Goal: Task Accomplishment & Management: Manage account settings

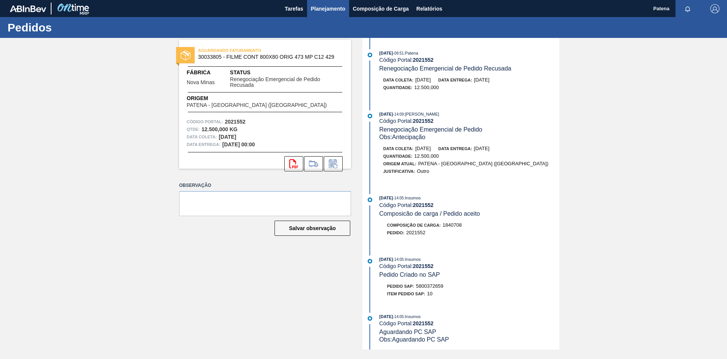
click at [327, 14] on button "Planejamento" at bounding box center [328, 8] width 42 height 17
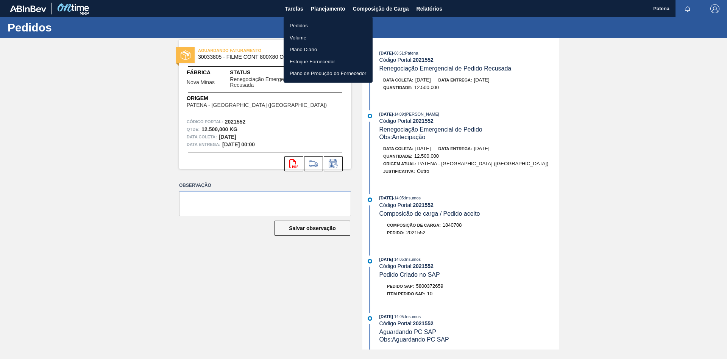
click at [303, 25] on li "Pedidos" at bounding box center [328, 26] width 89 height 12
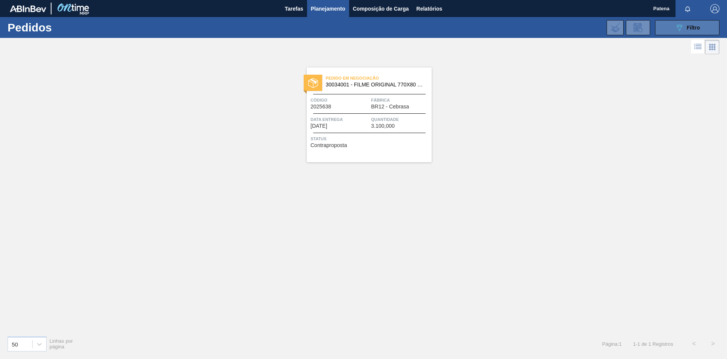
drag, startPoint x: 675, startPoint y: 25, endPoint x: 662, endPoint y: 36, distance: 16.1
click at [674, 25] on button "089F7B8B-B2A5-4AFE-B5C0-19BA573D28AC Filtro" at bounding box center [687, 27] width 64 height 15
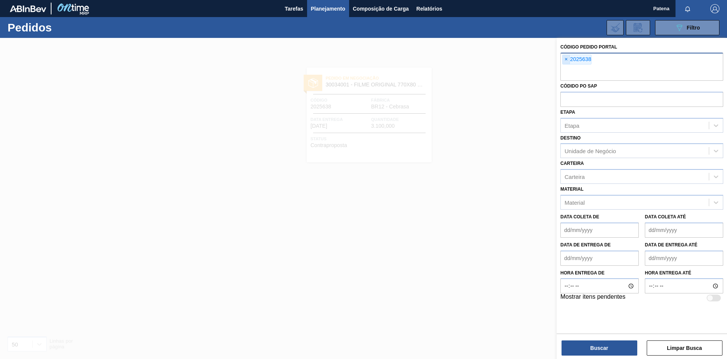
click at [566, 61] on span "×" at bounding box center [566, 59] width 7 height 9
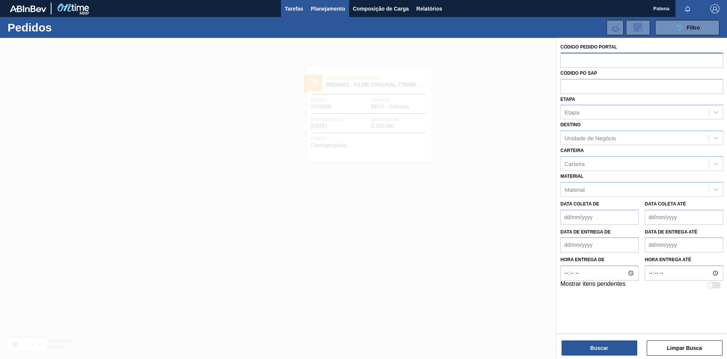
click at [288, 11] on span "Tarefas" at bounding box center [294, 8] width 19 height 9
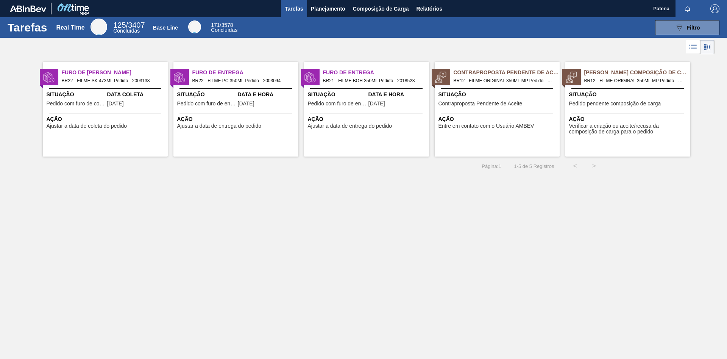
click at [96, 94] on span "Situação" at bounding box center [76, 95] width 59 height 8
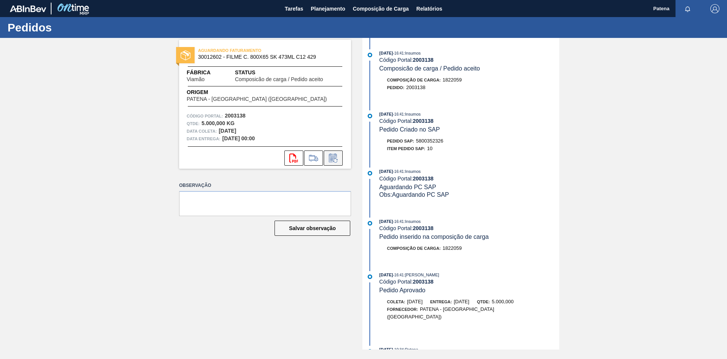
click at [333, 160] on icon at bounding box center [333, 157] width 12 height 9
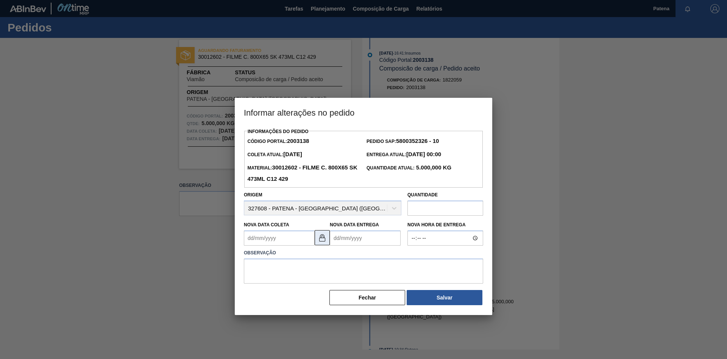
click at [323, 242] on img at bounding box center [322, 237] width 9 height 9
click at [294, 239] on Coleta2003138 "Nova Data Coleta" at bounding box center [279, 237] width 71 height 15
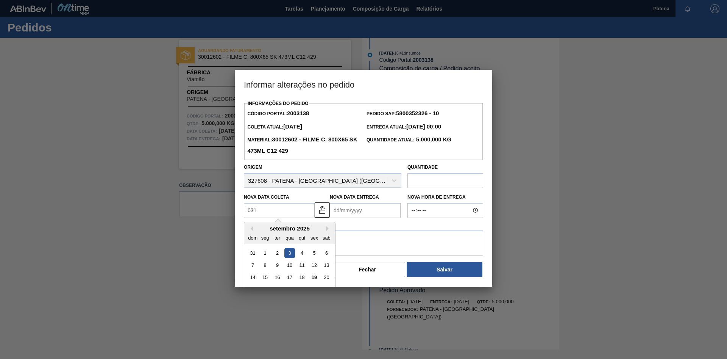
drag, startPoint x: 261, startPoint y: 214, endPoint x: 238, endPoint y: 212, distance: 23.2
click at [244, 212] on Coleta2003138 "031" at bounding box center [279, 210] width 71 height 15
type Coleta2003138 "[DATE]"
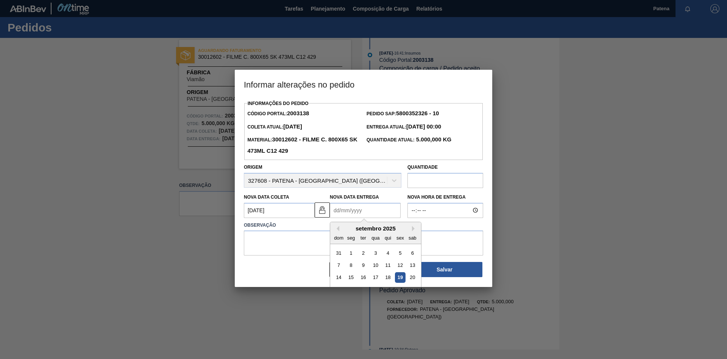
click at [343, 217] on Entrega2003138 "Nova Data Entrega" at bounding box center [365, 210] width 71 height 15
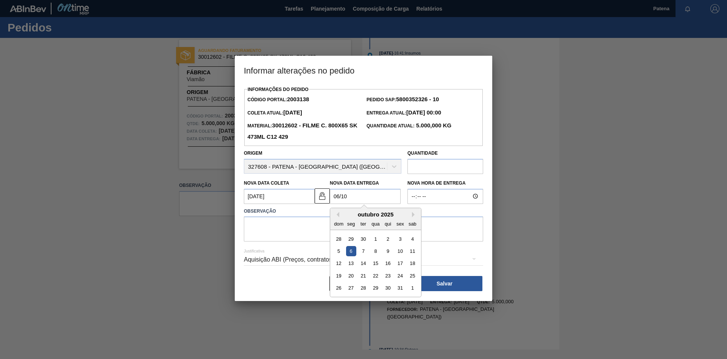
type Entrega2003138 "[DATE]"
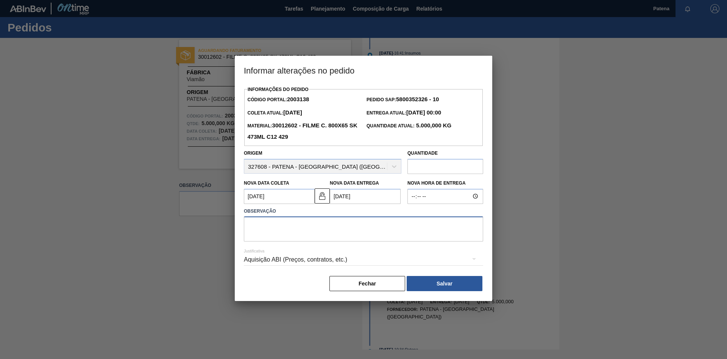
click at [314, 227] on textarea at bounding box center [363, 228] width 239 height 25
type textarea "Entrega 06/10"
click at [439, 289] on button "Salvar" at bounding box center [445, 283] width 76 height 15
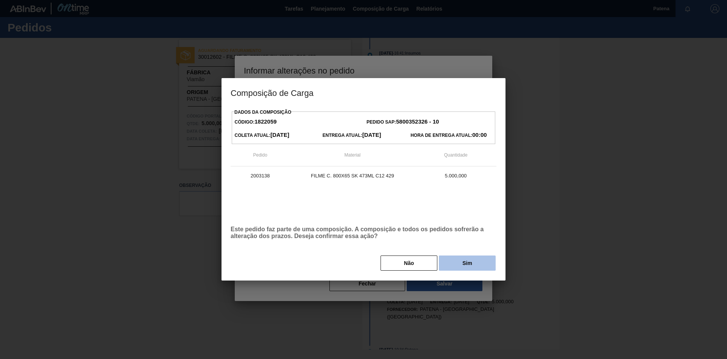
click at [468, 265] on button "Sim" at bounding box center [467, 262] width 57 height 15
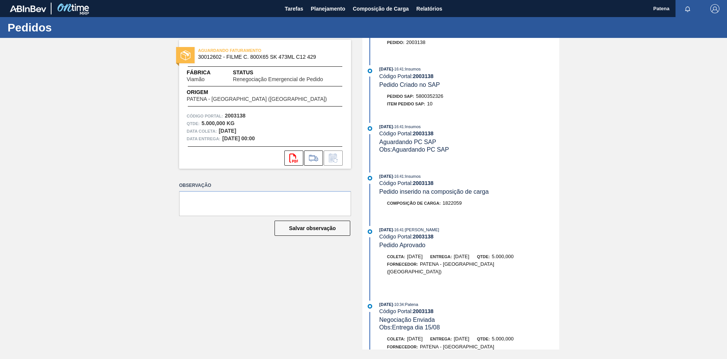
scroll to position [155, 0]
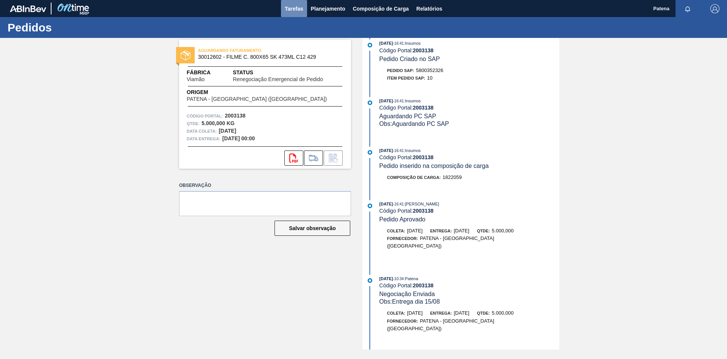
click at [303, 11] on span "Tarefas" at bounding box center [294, 8] width 19 height 9
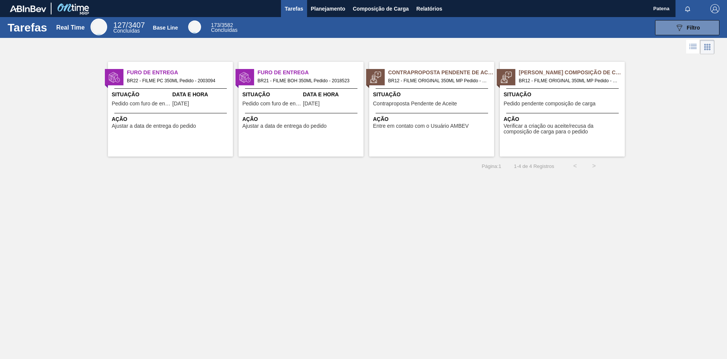
click at [145, 93] on span "Situação" at bounding box center [141, 95] width 59 height 8
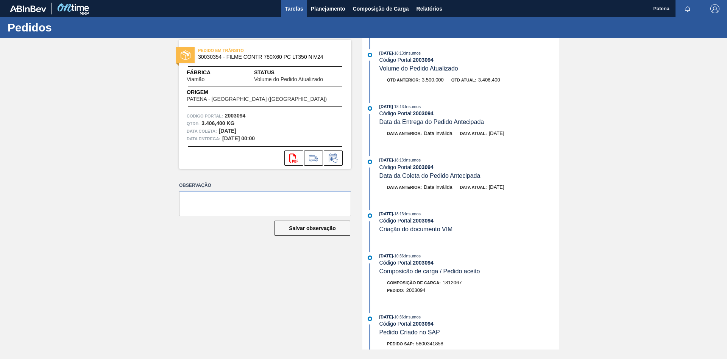
click at [300, 8] on span "Tarefas" at bounding box center [294, 8] width 19 height 9
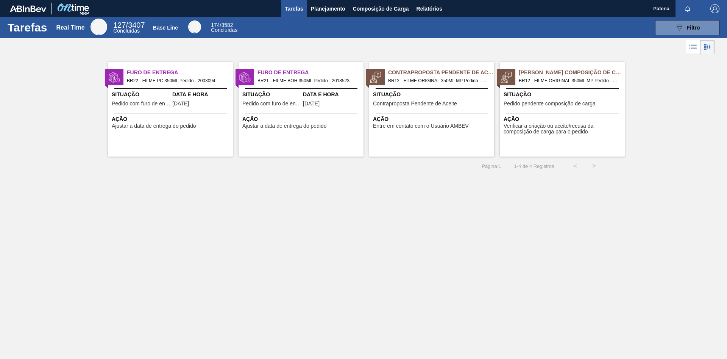
click at [297, 101] on span "Pedido com furo de entrega" at bounding box center [271, 104] width 59 height 6
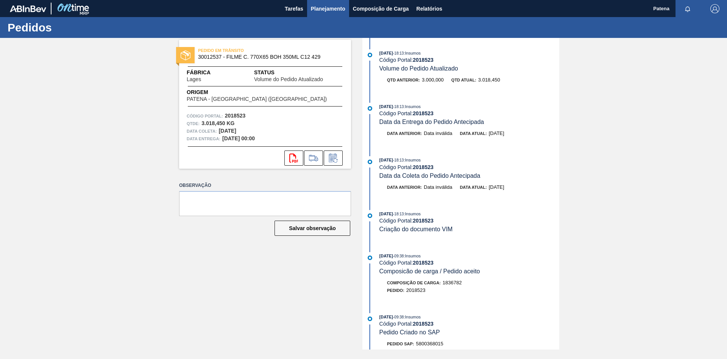
click at [317, 14] on button "Planejamento" at bounding box center [328, 8] width 42 height 17
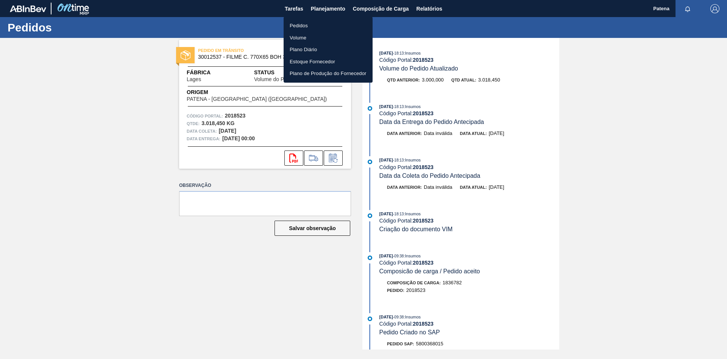
click at [299, 23] on li "Pedidos" at bounding box center [328, 26] width 89 height 12
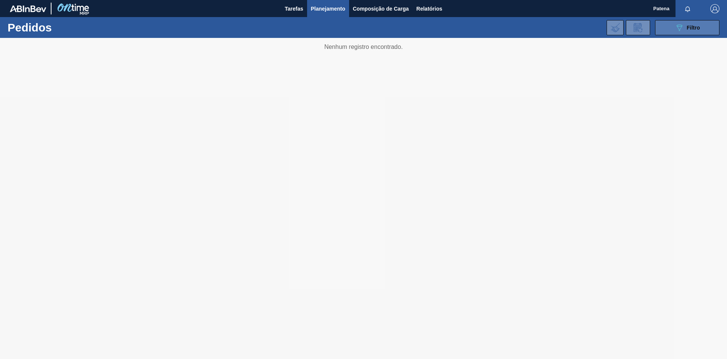
click at [676, 27] on icon "089F7B8B-B2A5-4AFE-B5C0-19BA573D28AC" at bounding box center [679, 27] width 9 height 9
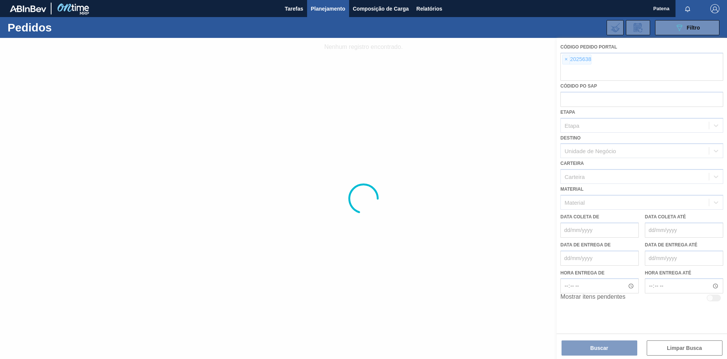
click at [566, 59] on div at bounding box center [363, 198] width 727 height 321
click at [565, 57] on div at bounding box center [363, 198] width 727 height 321
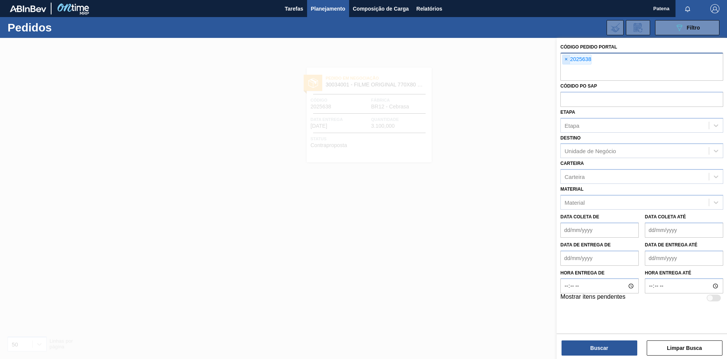
click at [564, 58] on span "×" at bounding box center [566, 59] width 7 height 9
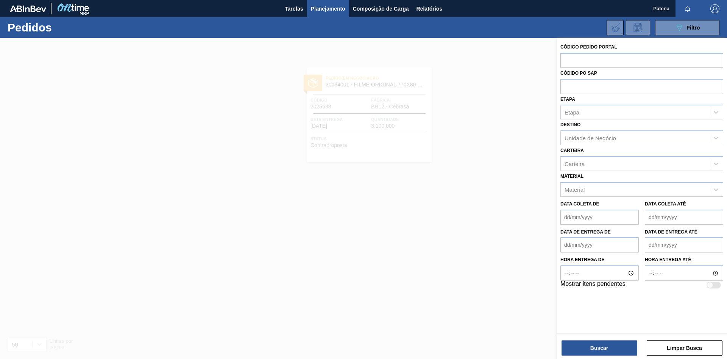
click at [578, 61] on input "text" at bounding box center [642, 60] width 163 height 14
type input "2017094"
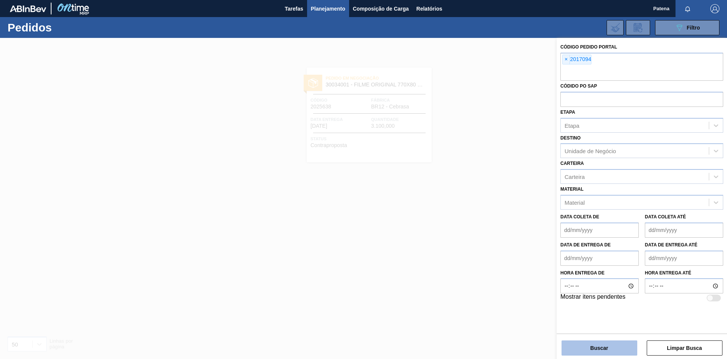
click at [601, 353] on button "Buscar" at bounding box center [600, 347] width 76 height 15
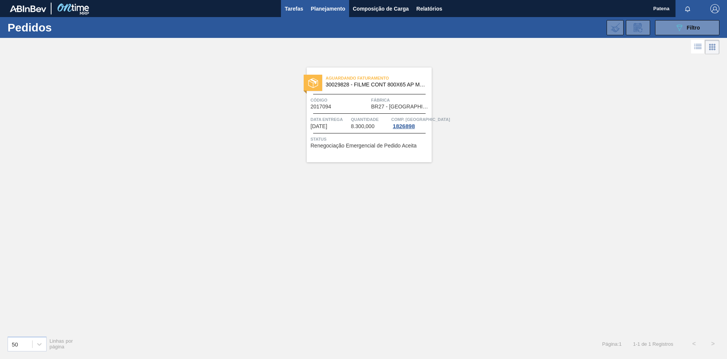
click at [294, 14] on button "Tarefas" at bounding box center [294, 8] width 26 height 17
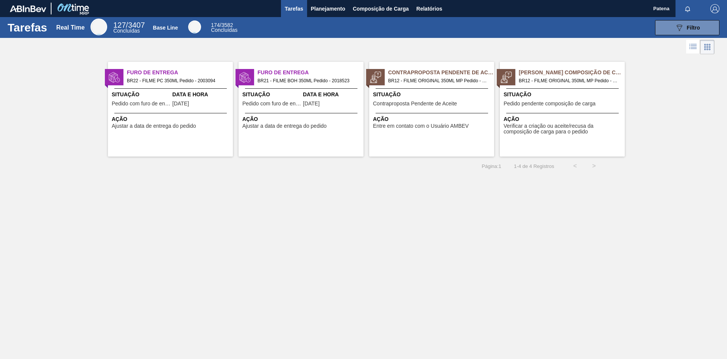
click at [153, 110] on div "Furo de Entrega BR22 - FILME PC 350ML Pedido - 2003094 Situação Pedido com furo…" at bounding box center [170, 109] width 125 height 95
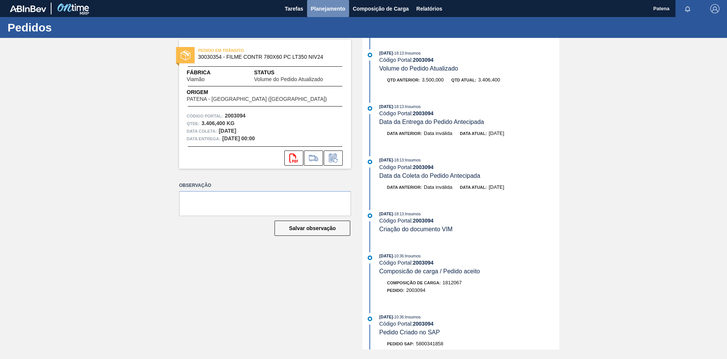
click at [322, 11] on span "Planejamento" at bounding box center [328, 8] width 34 height 9
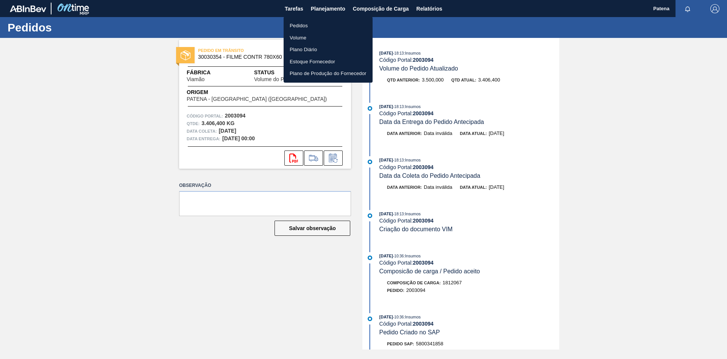
click at [298, 6] on div at bounding box center [363, 179] width 727 height 359
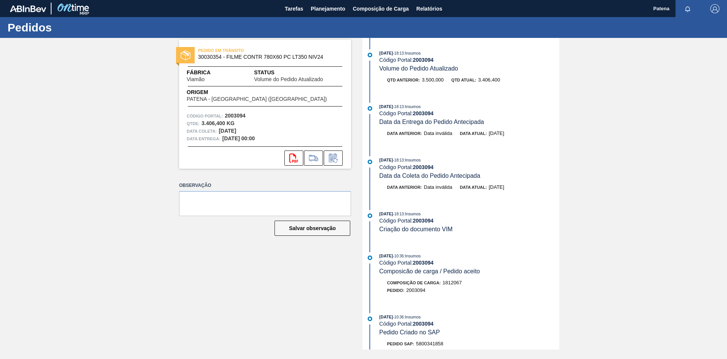
click at [320, 0] on body "Tarefas Planejamento Composição de Carga Relatórios Patena Marcar todas como li…" at bounding box center [363, 0] width 727 height 0
click at [326, 11] on span "Planejamento" at bounding box center [328, 8] width 34 height 9
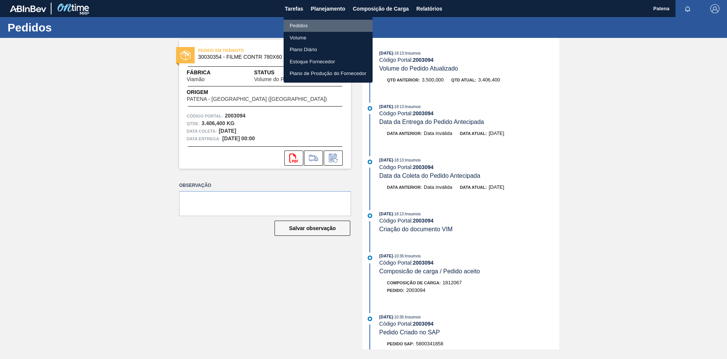
click at [306, 25] on li "Pedidos" at bounding box center [328, 26] width 89 height 12
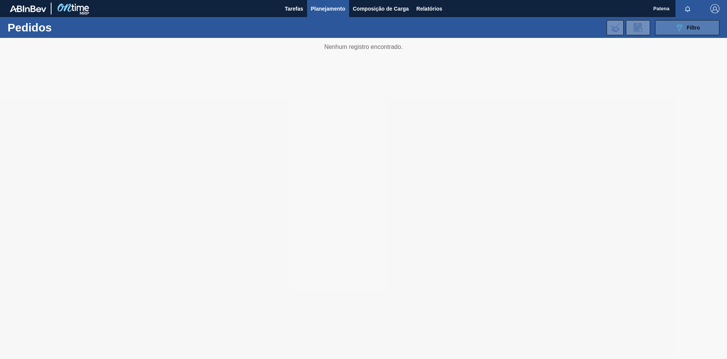
click at [661, 32] on button "089F7B8B-B2A5-4AFE-B5C0-19BA573D28AC Filtro" at bounding box center [687, 27] width 64 height 15
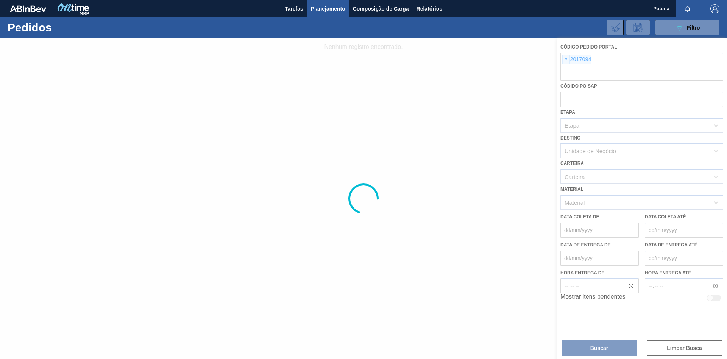
click at [566, 59] on div at bounding box center [363, 198] width 727 height 321
click at [675, 350] on div at bounding box center [363, 198] width 727 height 321
click at [439, 244] on div at bounding box center [363, 198] width 727 height 321
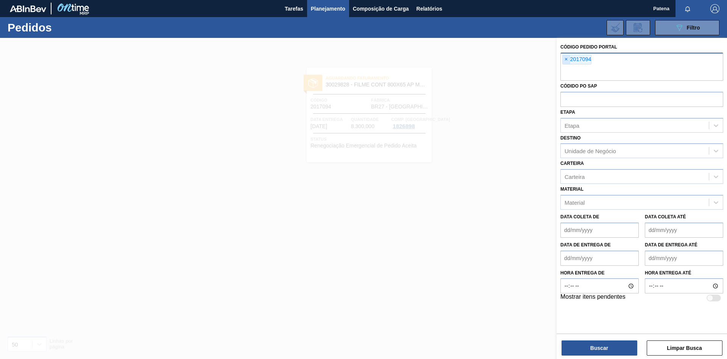
click at [567, 59] on span "×" at bounding box center [566, 59] width 7 height 9
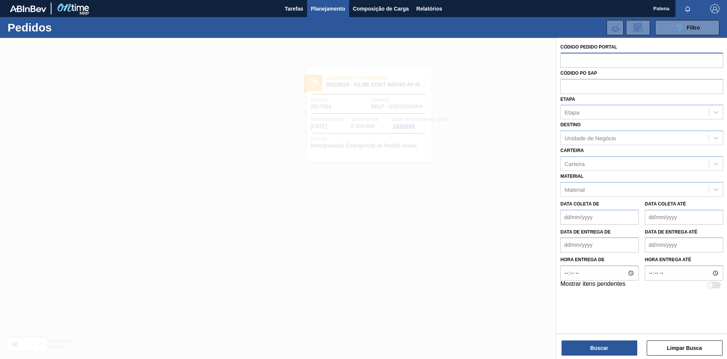
click at [583, 60] on input "text" at bounding box center [642, 60] width 163 height 14
type input "2003094"
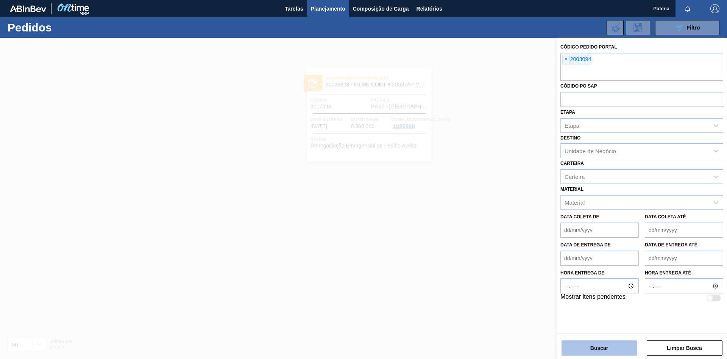
click at [595, 346] on button "Buscar" at bounding box center [600, 347] width 76 height 15
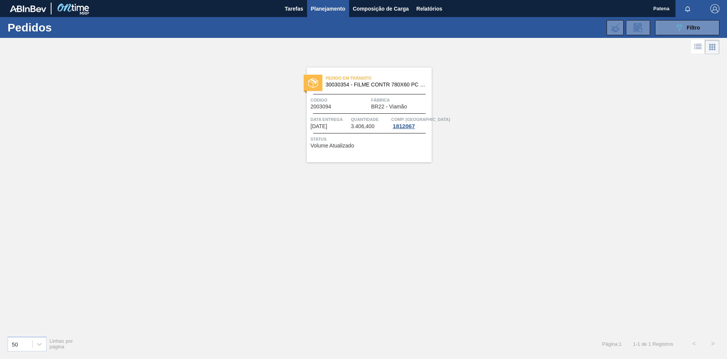
click at [348, 99] on span "Código" at bounding box center [340, 100] width 59 height 8
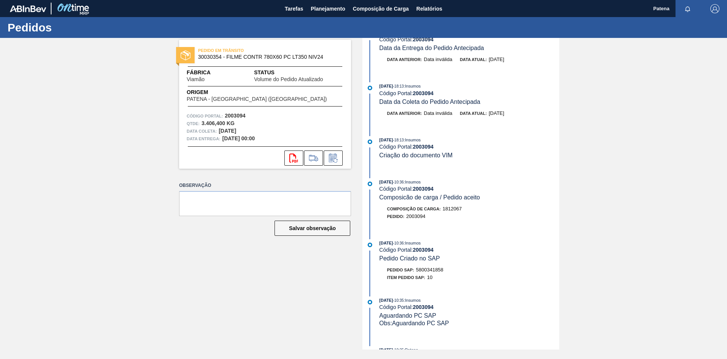
scroll to position [77, 0]
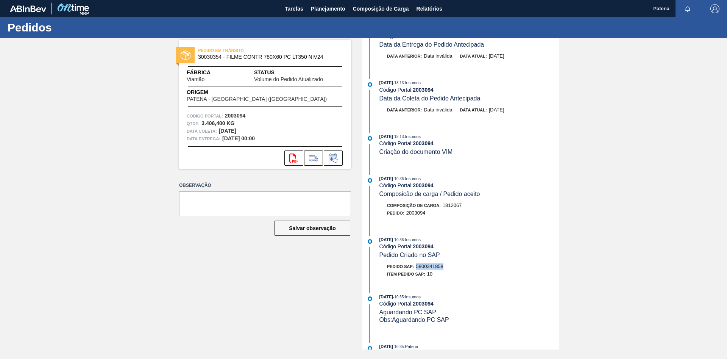
drag, startPoint x: 444, startPoint y: 272, endPoint x: 418, endPoint y: 272, distance: 26.5
click at [418, 269] on span "5800341858" at bounding box center [429, 266] width 27 height 6
copy span "5800341858"
click at [331, 157] on icon at bounding box center [333, 157] width 12 height 9
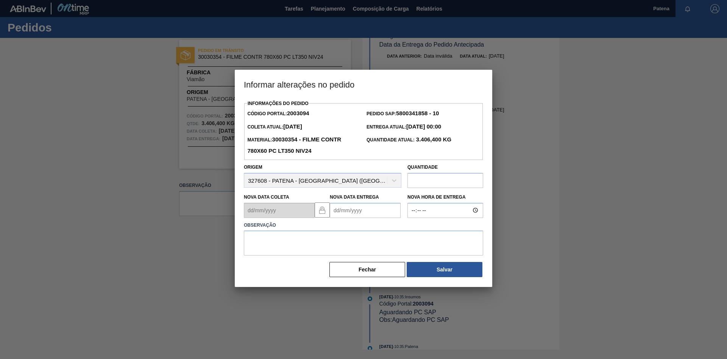
click at [347, 210] on Entrega2003094 "Nova Data Entrega" at bounding box center [365, 210] width 71 height 15
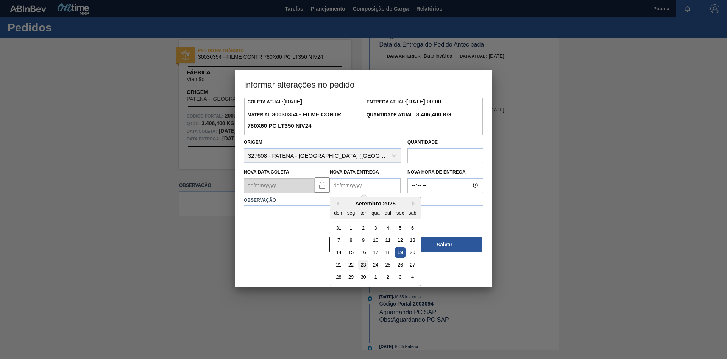
click at [364, 264] on div "23" at bounding box center [363, 264] width 10 height 10
type Entrega2003094 "[DATE]"
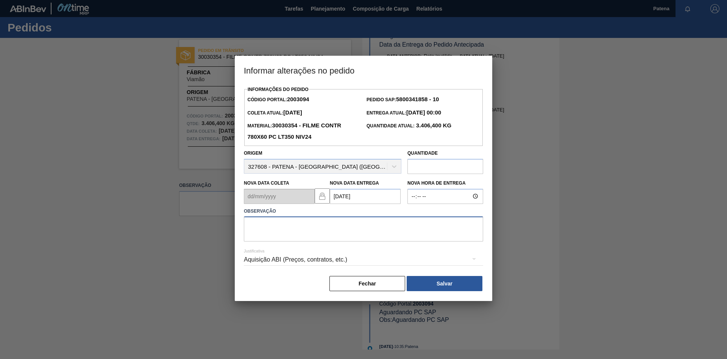
click at [296, 236] on textarea at bounding box center [363, 228] width 239 height 25
type textarea "ENTREGA DIA 23/09"
click at [459, 289] on button "Salvar" at bounding box center [445, 283] width 76 height 15
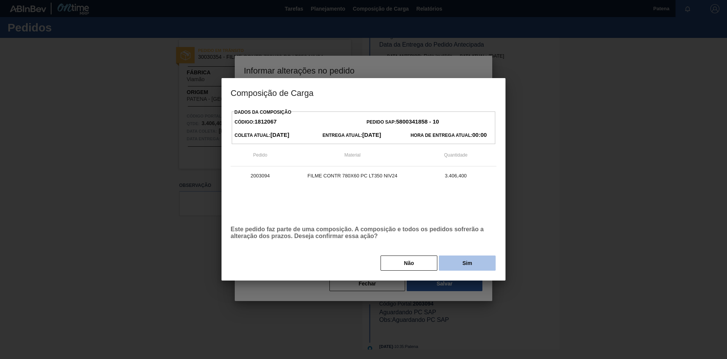
click at [461, 262] on button "Sim" at bounding box center [467, 262] width 57 height 15
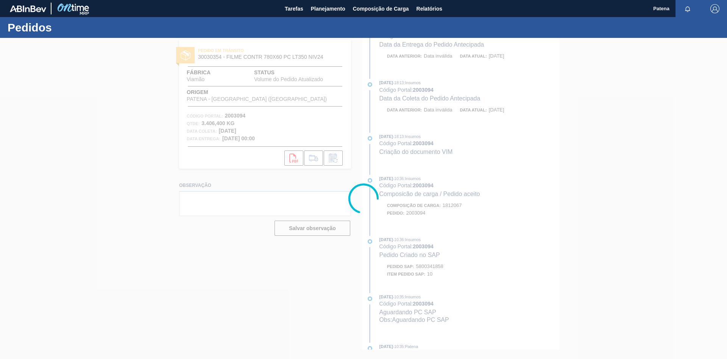
scroll to position [147, 0]
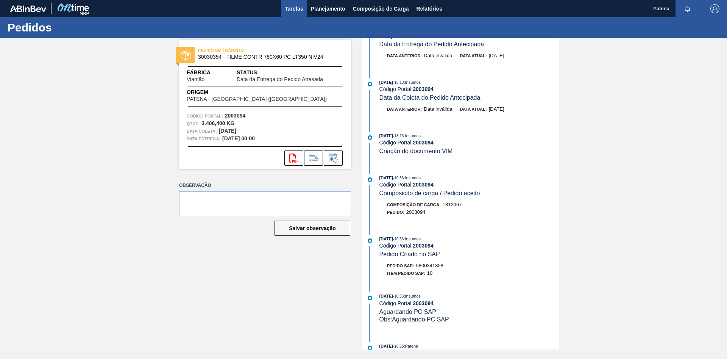
click at [292, 8] on span "Tarefas" at bounding box center [294, 8] width 19 height 9
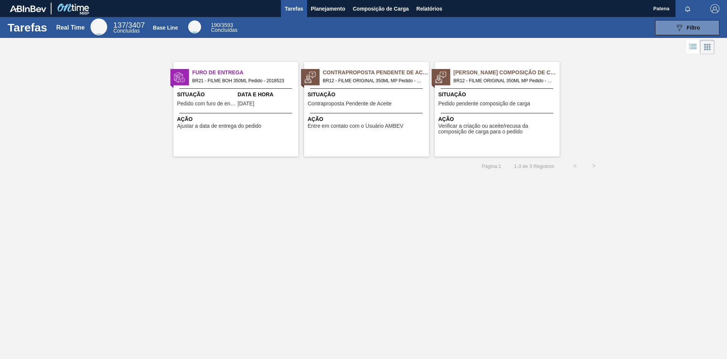
click at [225, 81] on span "BR21 - FILME BOH 350ML Pedido - 2018523" at bounding box center [242, 81] width 100 height 8
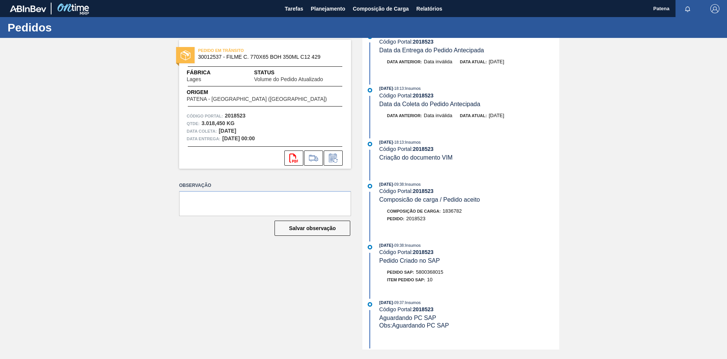
scroll to position [77, 0]
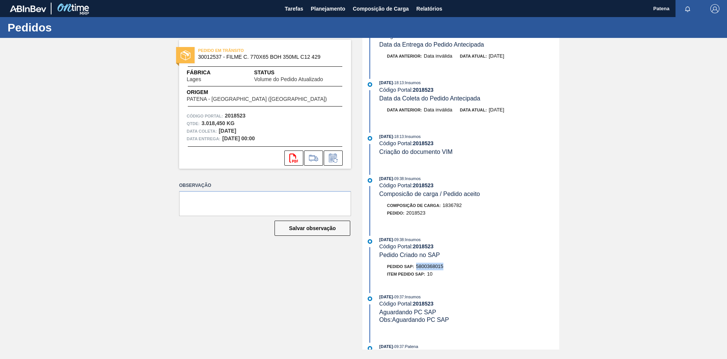
drag, startPoint x: 444, startPoint y: 271, endPoint x: 418, endPoint y: 271, distance: 26.1
click at [418, 269] on span "5800368015" at bounding box center [429, 266] width 27 height 6
copy span "5800368015"
click at [332, 158] on icon at bounding box center [333, 157] width 12 height 9
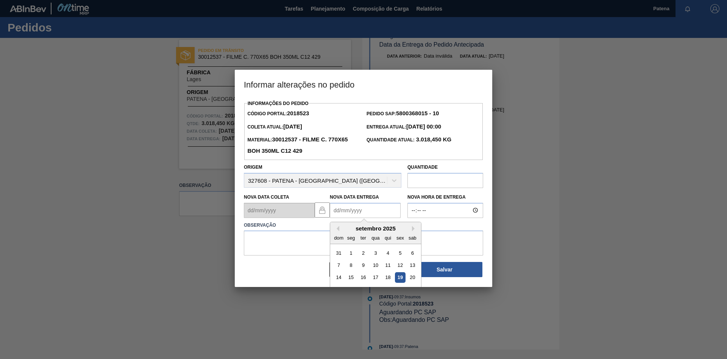
click at [343, 214] on Entrega2018523 "Nova Data Entrega" at bounding box center [365, 210] width 71 height 15
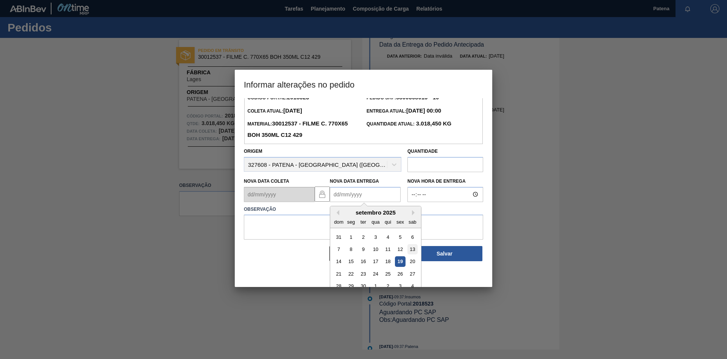
scroll to position [25, 0]
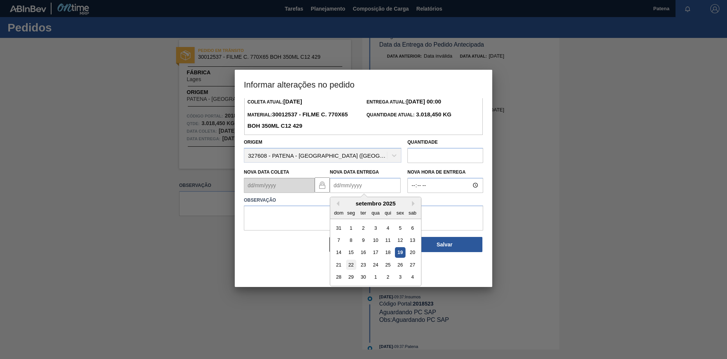
click at [353, 266] on div "22" at bounding box center [351, 264] width 10 height 10
type Entrega2018523 "[DATE]"
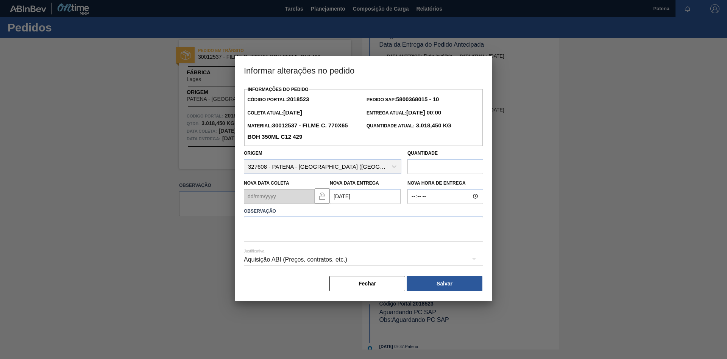
scroll to position [0, 0]
click at [269, 228] on textarea at bounding box center [363, 228] width 239 height 25
type textarea "e"
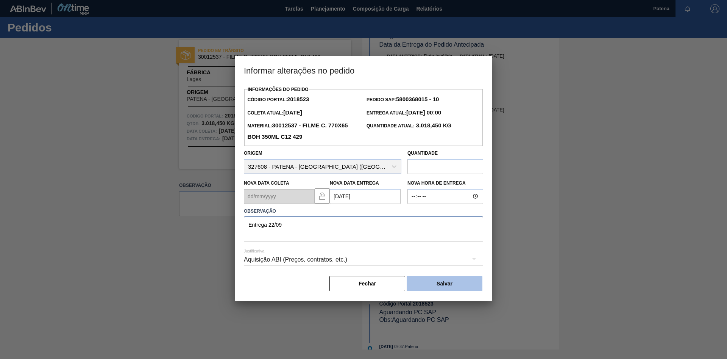
type textarea "Entrega 22/09"
click at [454, 288] on button "Salvar" at bounding box center [445, 283] width 76 height 15
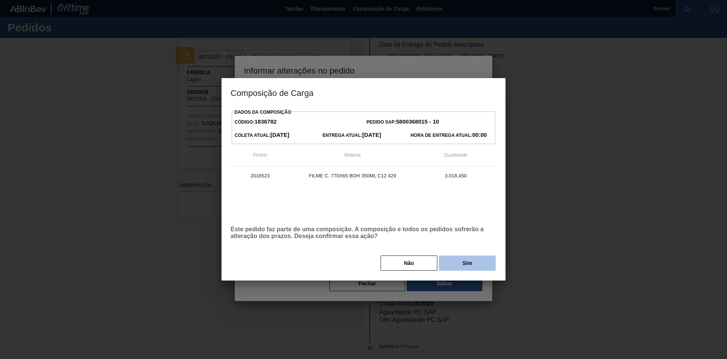
click at [467, 270] on button "Sim" at bounding box center [467, 262] width 57 height 15
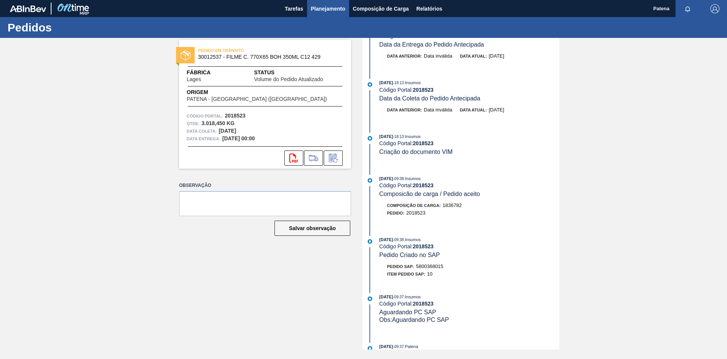
click at [320, 11] on span "Planejamento" at bounding box center [328, 8] width 34 height 9
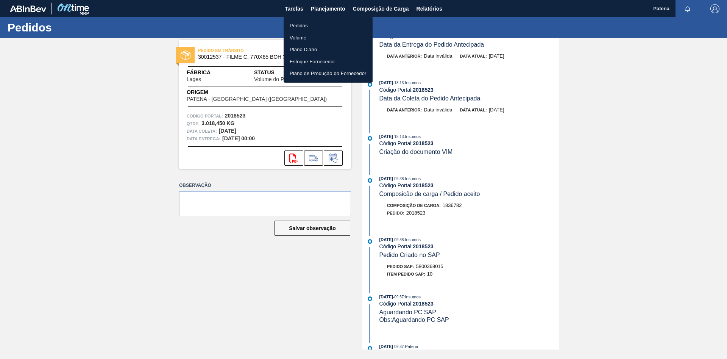
click at [303, 28] on li "Pedidos" at bounding box center [328, 26] width 89 height 12
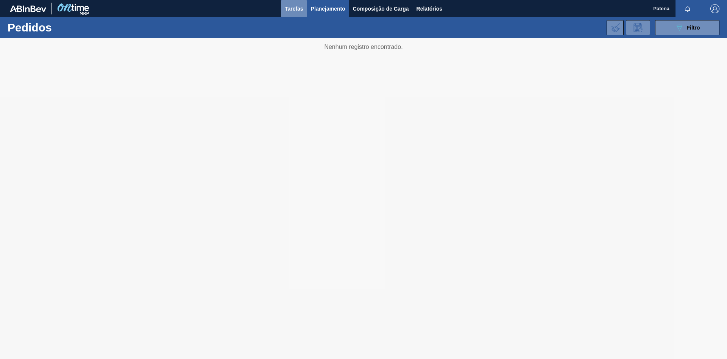
click at [292, 5] on span "Tarefas" at bounding box center [294, 8] width 19 height 9
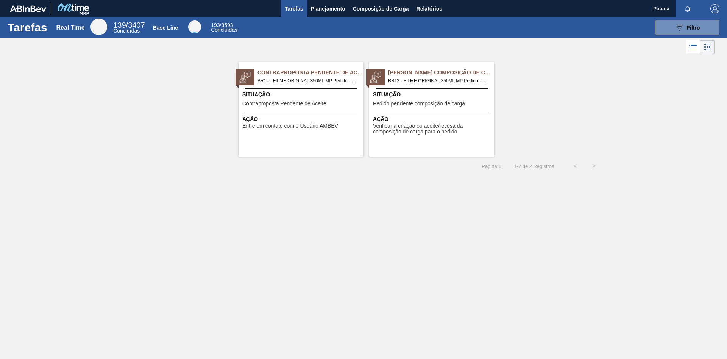
click at [441, 94] on span "Situação" at bounding box center [432, 95] width 119 height 8
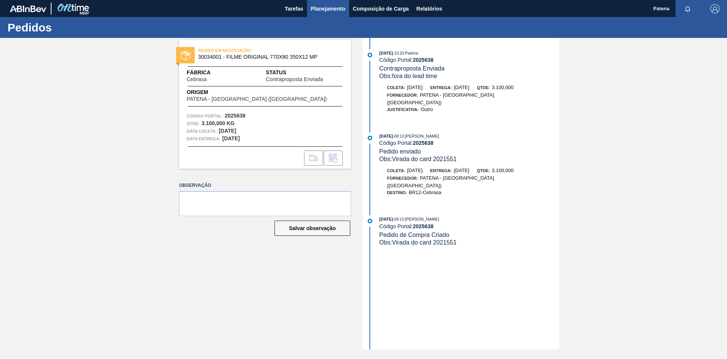
click at [322, 11] on span "Planejamento" at bounding box center [328, 8] width 34 height 9
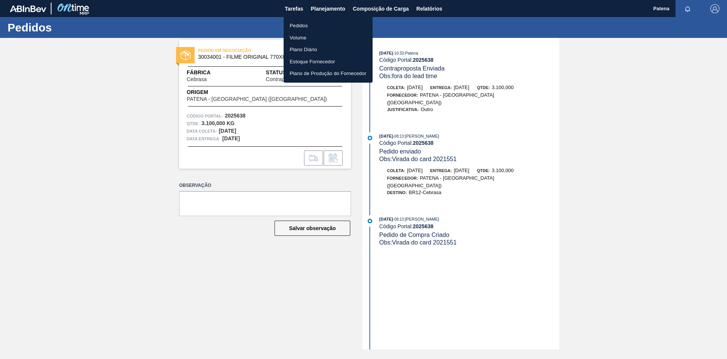
click at [305, 24] on li "Pedidos" at bounding box center [328, 26] width 89 height 12
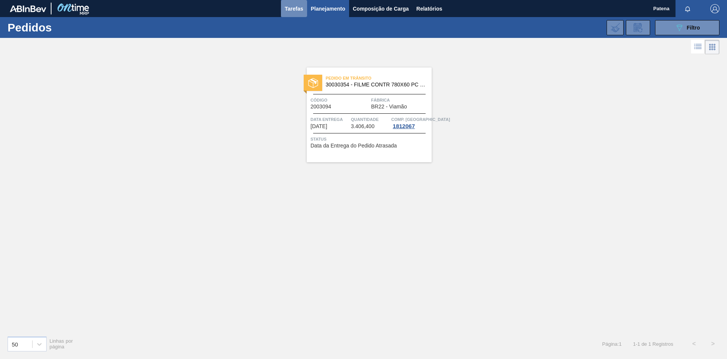
click at [295, 12] on span "Tarefas" at bounding box center [294, 8] width 19 height 9
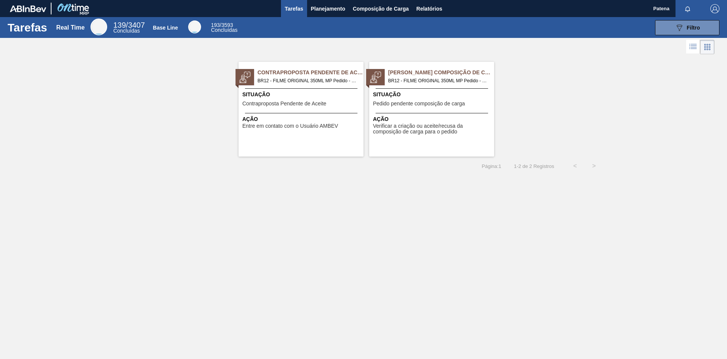
click at [307, 101] on div "Situação Contraproposta Pendente de Aceite" at bounding box center [301, 100] width 119 height 19
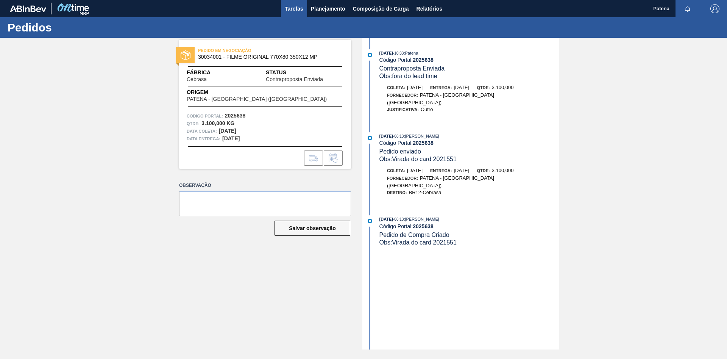
click at [297, 10] on span "Tarefas" at bounding box center [294, 8] width 19 height 9
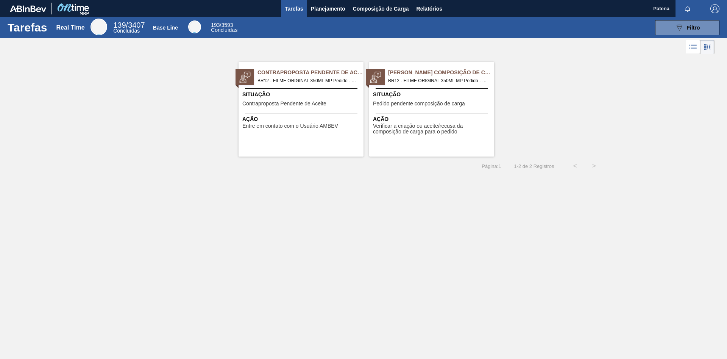
click at [422, 114] on div "Ação Verificar a criação ou aceite/recusa da composição de carga para o pedido" at bounding box center [431, 124] width 125 height 22
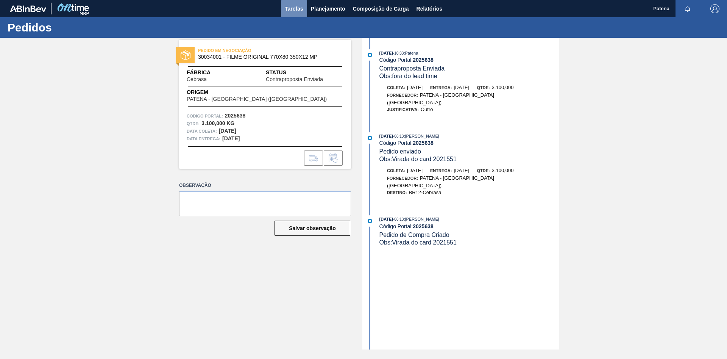
click at [292, 9] on span "Tarefas" at bounding box center [294, 8] width 19 height 9
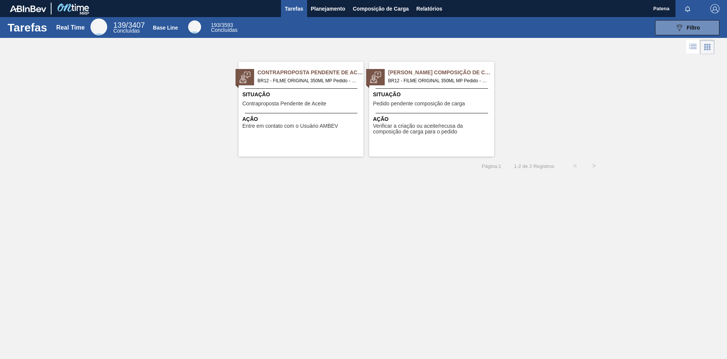
click at [310, 121] on span "Ação" at bounding box center [301, 119] width 119 height 8
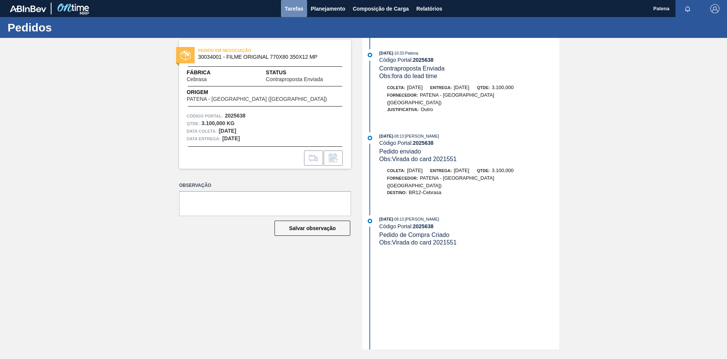
click at [295, 7] on span "Tarefas" at bounding box center [294, 8] width 19 height 9
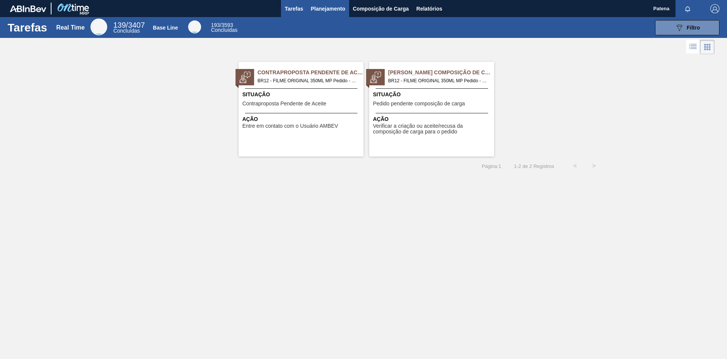
click at [320, 11] on span "Planejamento" at bounding box center [328, 8] width 34 height 9
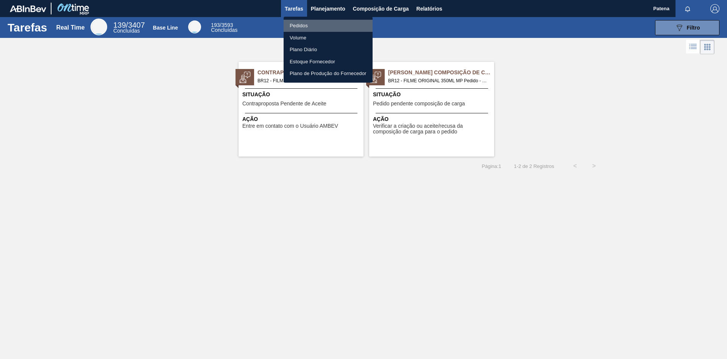
click at [308, 26] on li "Pedidos" at bounding box center [328, 26] width 89 height 12
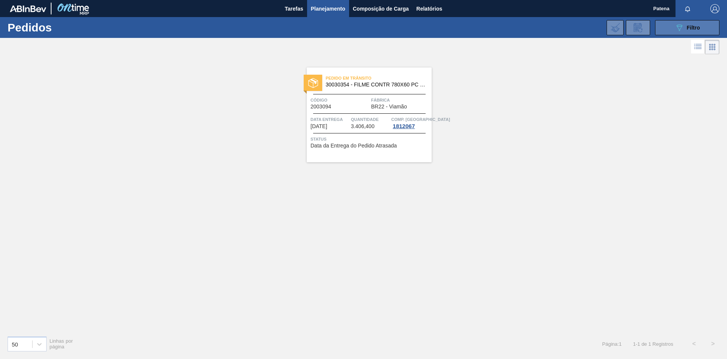
click at [675, 28] on icon "089F7B8B-B2A5-4AFE-B5C0-19BA573D28AC" at bounding box center [679, 27] width 9 height 9
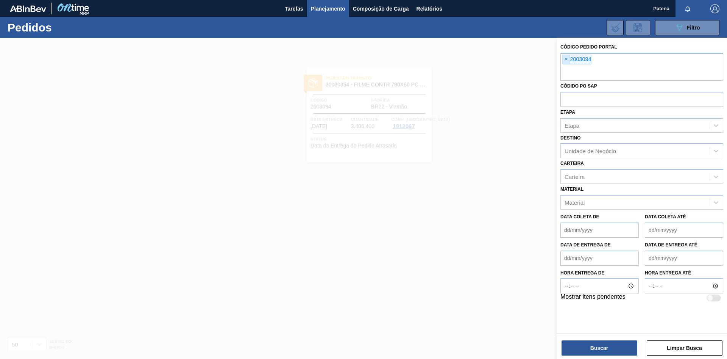
click at [565, 59] on span "×" at bounding box center [566, 59] width 7 height 9
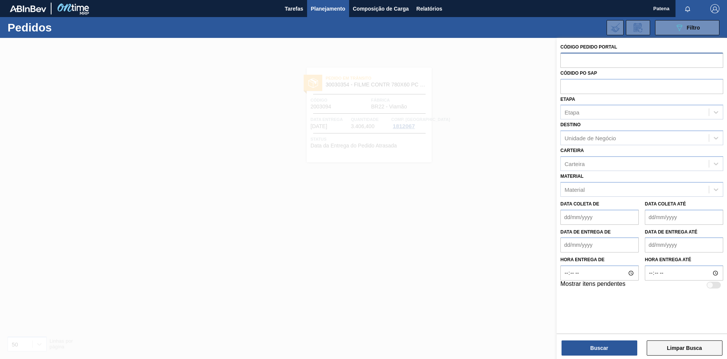
click at [672, 351] on button "Limpar Busca" at bounding box center [685, 347] width 76 height 15
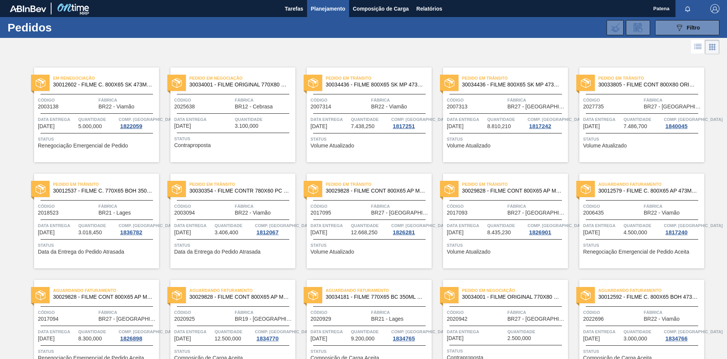
click at [83, 104] on div "Código 2003138" at bounding box center [67, 102] width 59 height 13
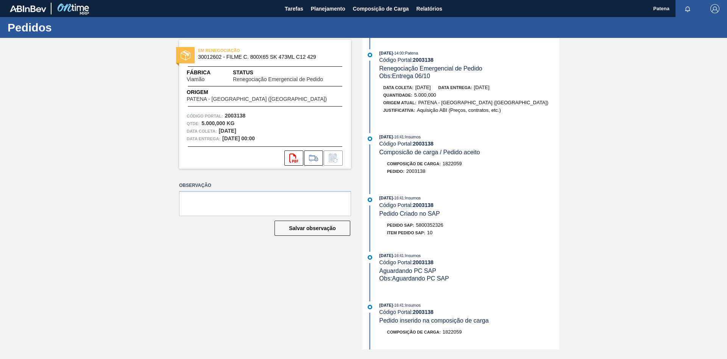
scroll to position [249, 0]
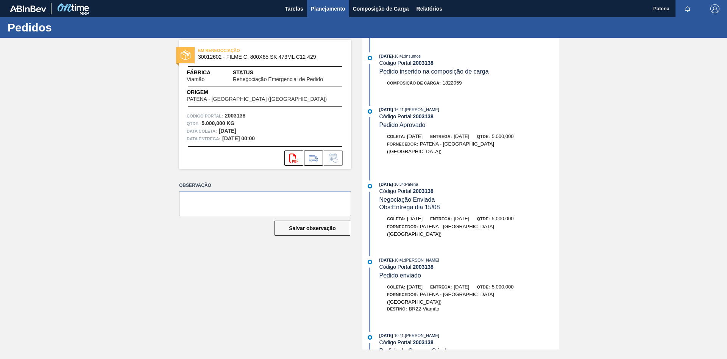
click at [322, 10] on span "Planejamento" at bounding box center [328, 8] width 34 height 9
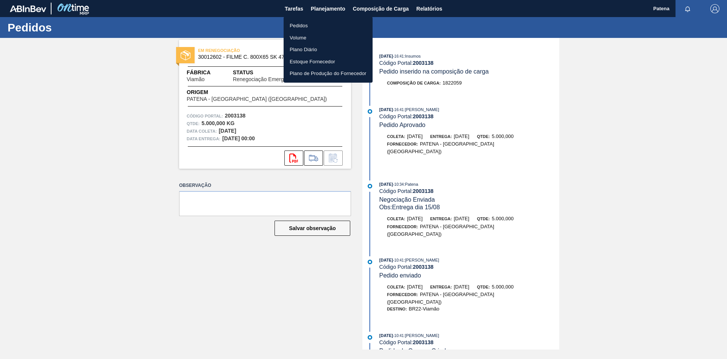
click at [298, 25] on li "Pedidos" at bounding box center [328, 26] width 89 height 12
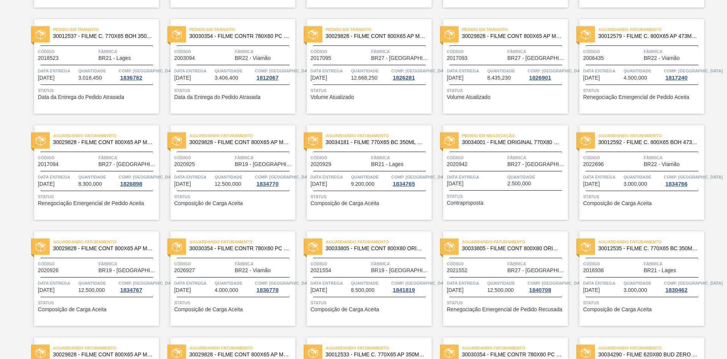
scroll to position [193, 0]
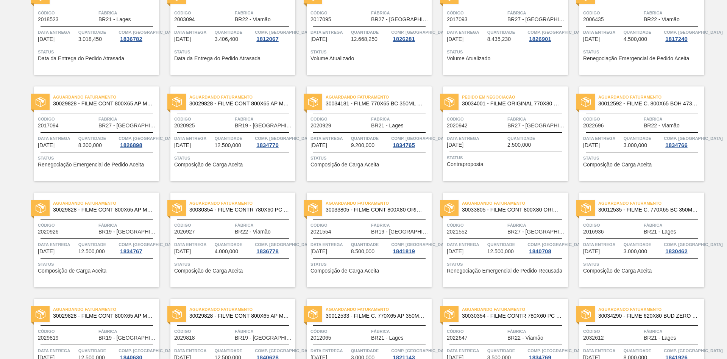
click at [481, 134] on span "Data entrega" at bounding box center [476, 138] width 59 height 8
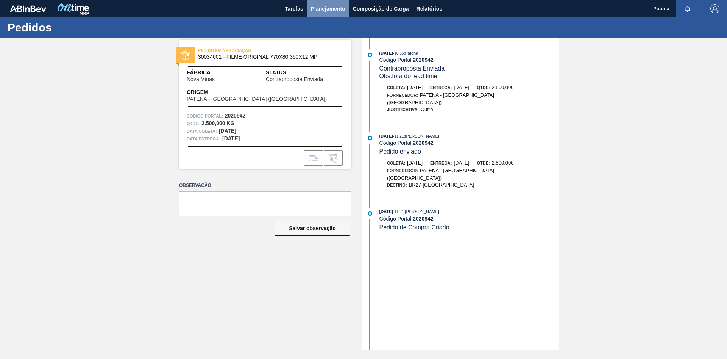
click at [327, 8] on span "Planejamento" at bounding box center [328, 8] width 34 height 9
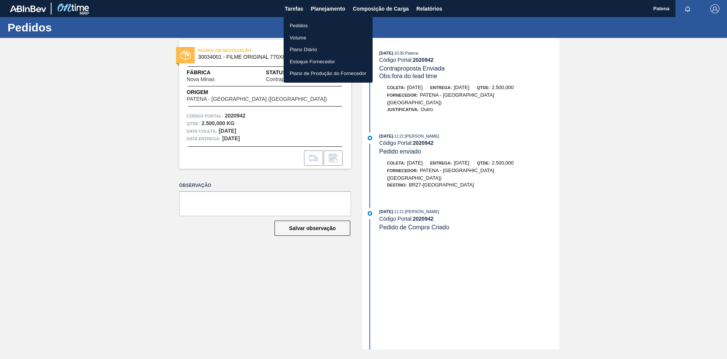
click at [300, 25] on li "Pedidos" at bounding box center [328, 26] width 89 height 12
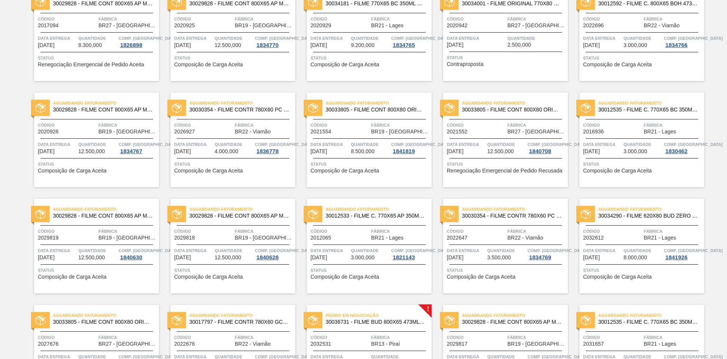
scroll to position [309, 0]
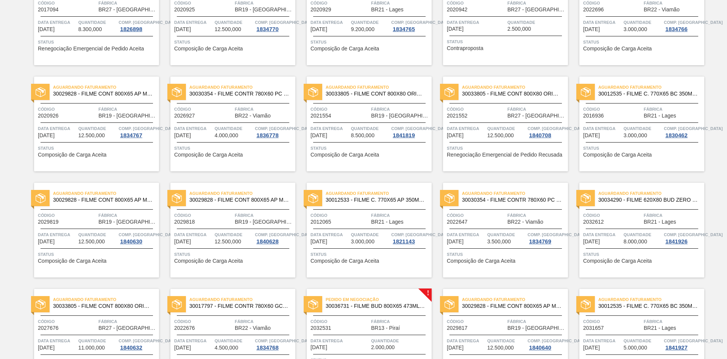
click at [487, 100] on div "Aguardando Faturamento 30033805 - FILME CONT 800X80 ORIG 473 MP C12 429 Código …" at bounding box center [505, 124] width 125 height 95
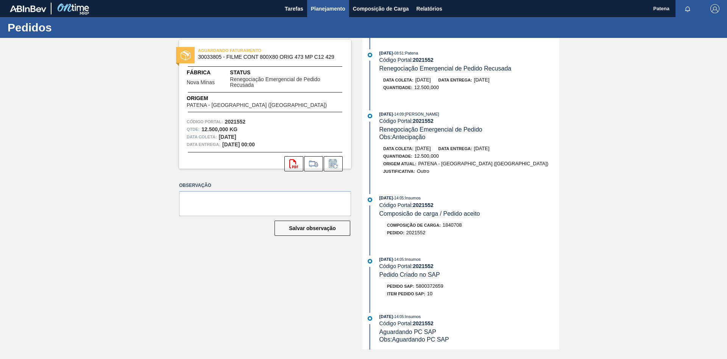
click at [315, 11] on span "Planejamento" at bounding box center [328, 8] width 34 height 9
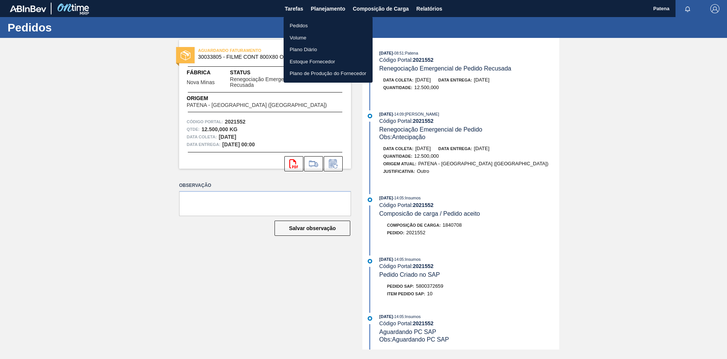
click at [314, 24] on li "Pedidos" at bounding box center [328, 26] width 89 height 12
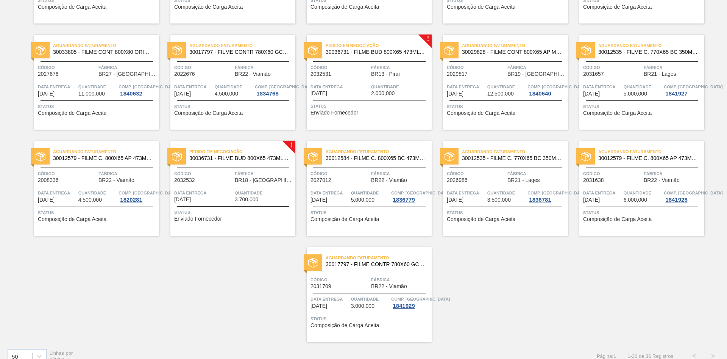
scroll to position [574, 0]
